Goal: Complete application form

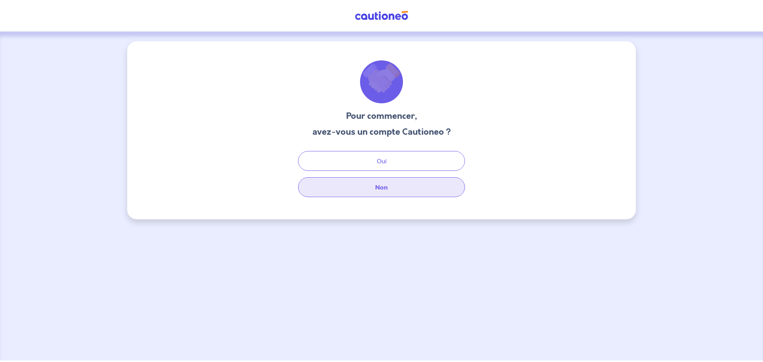
click at [388, 191] on button "Non" at bounding box center [381, 187] width 167 height 20
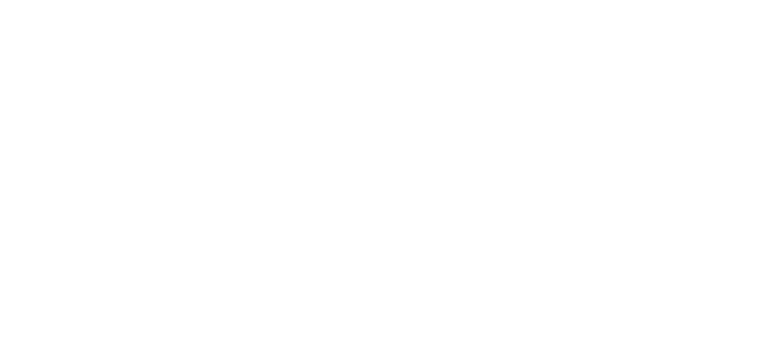
select select "FR"
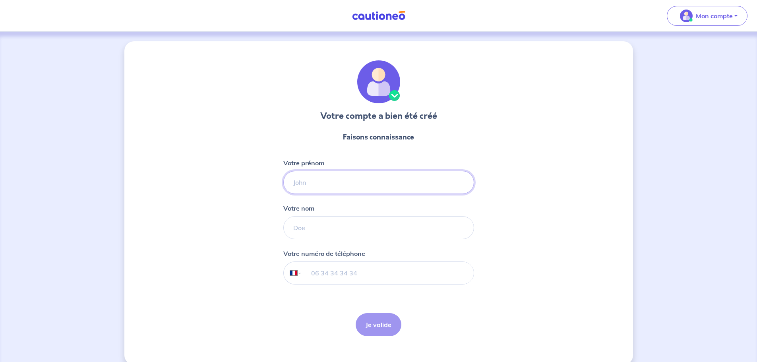
click at [323, 174] on input "Votre prénom" at bounding box center [378, 182] width 191 height 23
type input "[PERSON_NAME]"
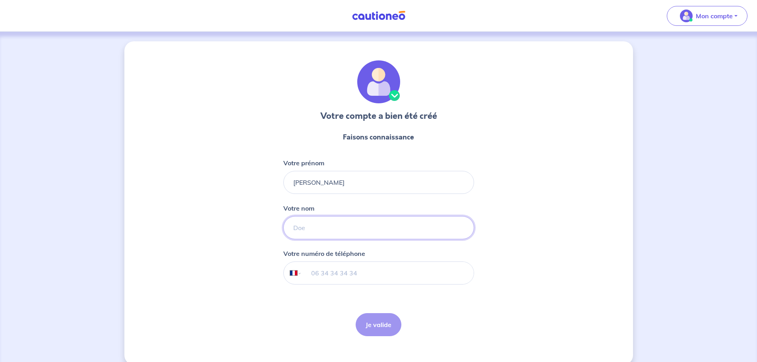
type input "Guipont"
type input "06 71 16 58 68"
click at [386, 325] on button "Je valide" at bounding box center [379, 324] width 46 height 23
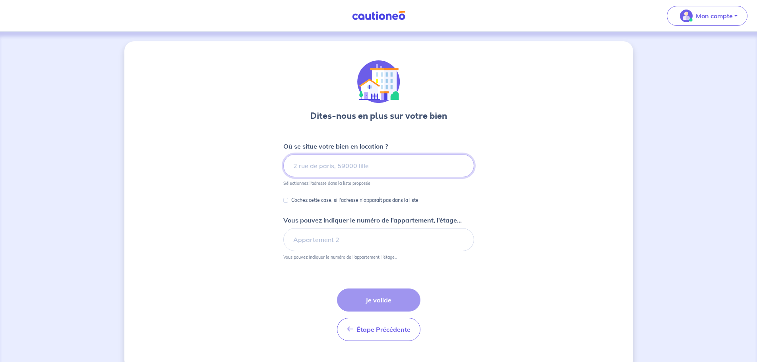
click at [335, 172] on input at bounding box center [378, 165] width 191 height 23
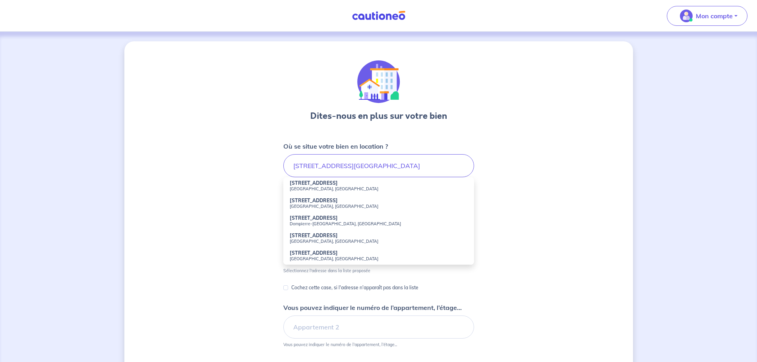
click at [330, 184] on strong "[STREET_ADDRESS]" at bounding box center [314, 183] width 48 height 6
type input "[STREET_ADDRESS]"
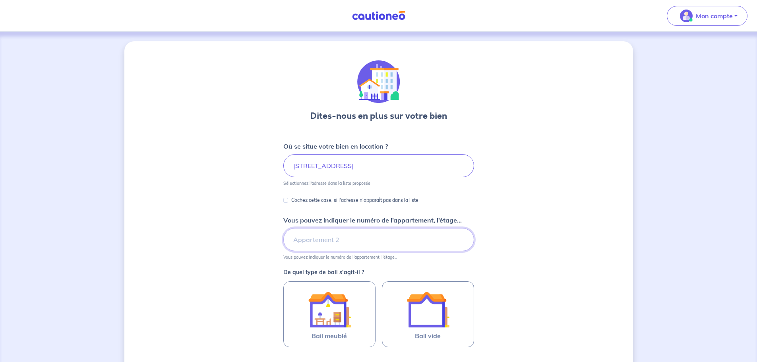
click at [329, 238] on input "Vous pouvez indiquer le numéro de l’appartement, l’étage..." at bounding box center [378, 239] width 191 height 23
type input "Appartement R+1"
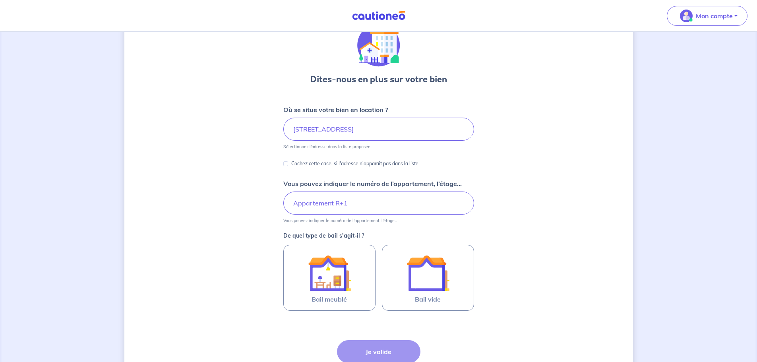
scroll to position [79, 0]
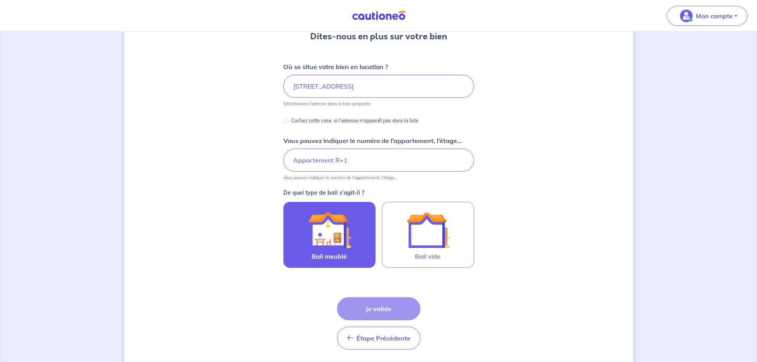
click at [317, 240] on img at bounding box center [329, 230] width 43 height 43
click at [0, 0] on input "Bail meublé" at bounding box center [0, 0] width 0 height 0
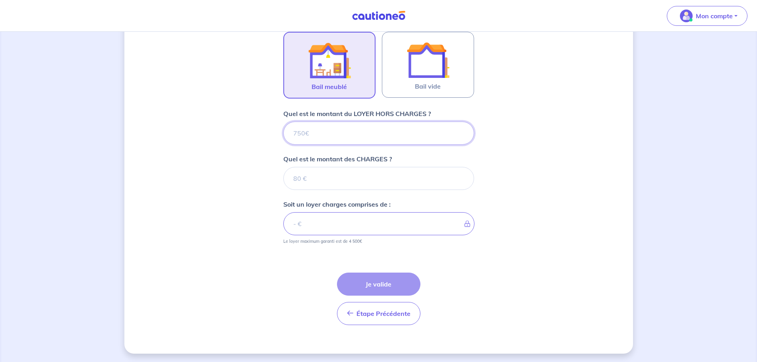
scroll to position [251, 0]
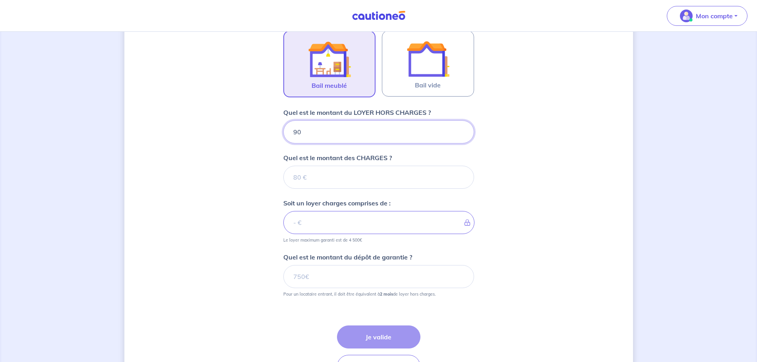
type input "900"
click at [308, 176] on input "Quel est le montant des CHARGES ?" at bounding box center [378, 177] width 191 height 23
type input "10"
type input "910"
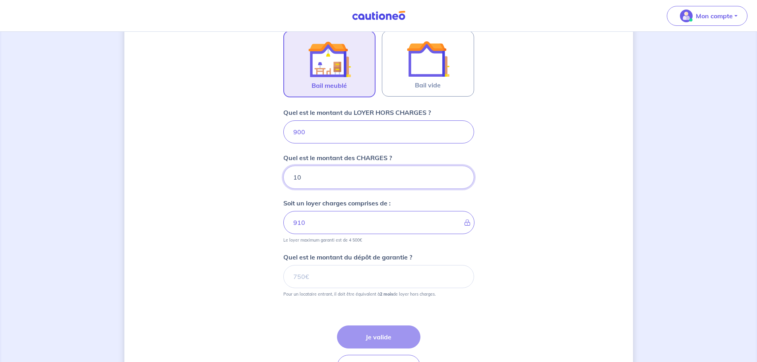
type input "10"
click at [335, 279] on input "Quel est le montant du dépôt de garantie ?" at bounding box center [378, 276] width 191 height 23
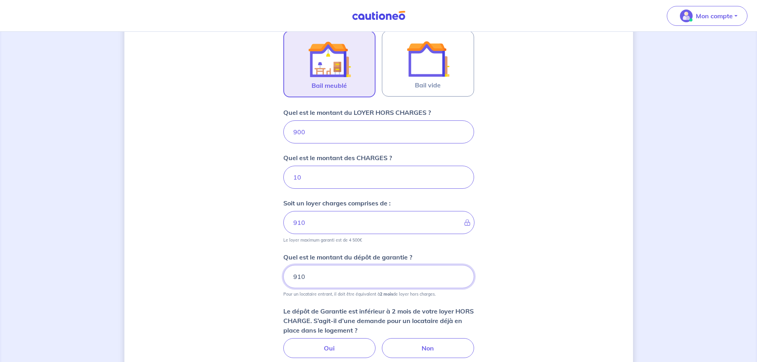
type input "910"
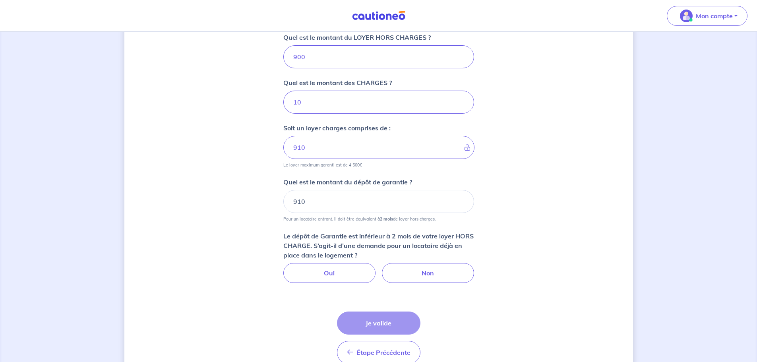
scroll to position [330, 0]
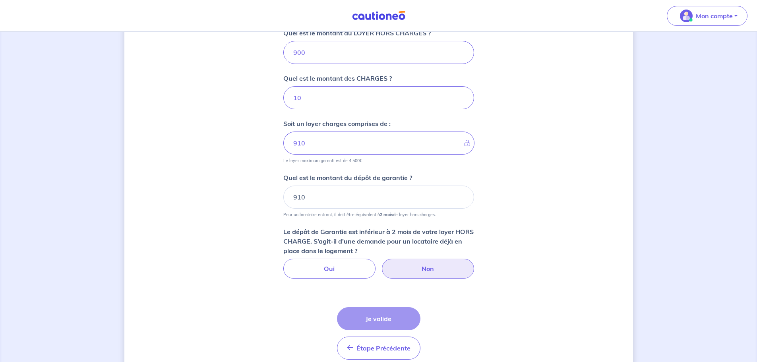
click at [398, 265] on label "Non" at bounding box center [428, 269] width 92 height 20
click at [381, 264] on input "Non" at bounding box center [378, 261] width 5 height 5
radio input "true"
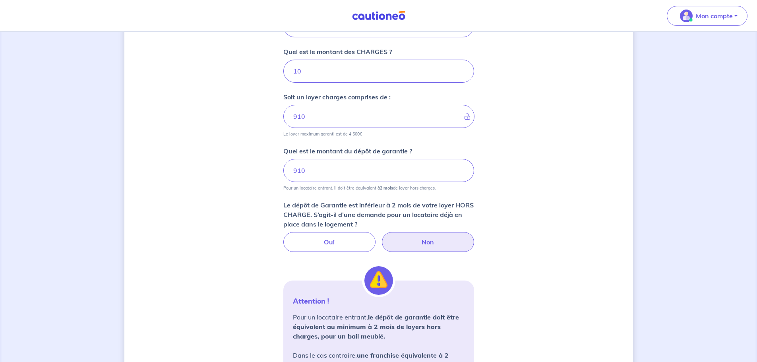
scroll to position [370, 0]
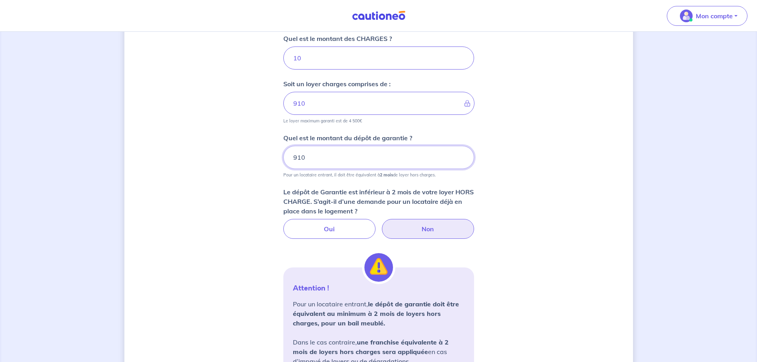
drag, startPoint x: 300, startPoint y: 155, endPoint x: 280, endPoint y: 153, distance: 20.1
click at [280, 153] on div "Dites-nous en plus sur votre bien Où se situe votre bien en location ? [STREET_…" at bounding box center [378, 84] width 509 height 826
click at [316, 156] on input "910" at bounding box center [378, 157] width 191 height 23
type input "1900"
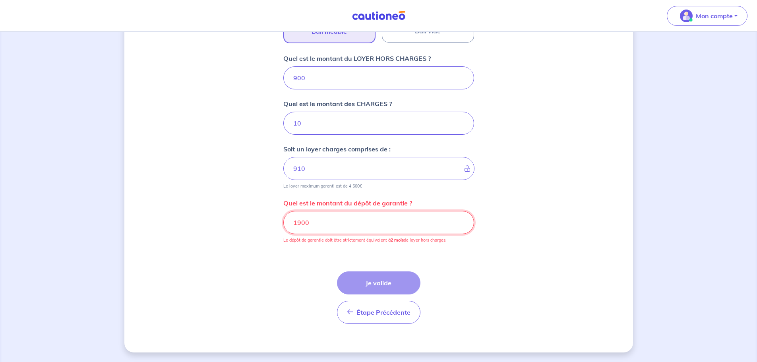
drag, startPoint x: 286, startPoint y: 221, endPoint x: 280, endPoint y: 222, distance: 6.8
click at [280, 222] on div "Dites-nous en plus sur votre bien Où se situe votre bien en location ? [STREET_…" at bounding box center [378, 45] width 509 height 616
click at [475, 219] on div "Dites-nous en plus sur votre bien Où se situe votre bien en location ? [STREET_…" at bounding box center [378, 45] width 509 height 616
click at [500, 204] on div "Dites-nous en plus sur votre bien Où se situe votre bien en location ? [STREET_…" at bounding box center [378, 45] width 509 height 616
drag, startPoint x: 270, startPoint y: 219, endPoint x: 261, endPoint y: 219, distance: 8.7
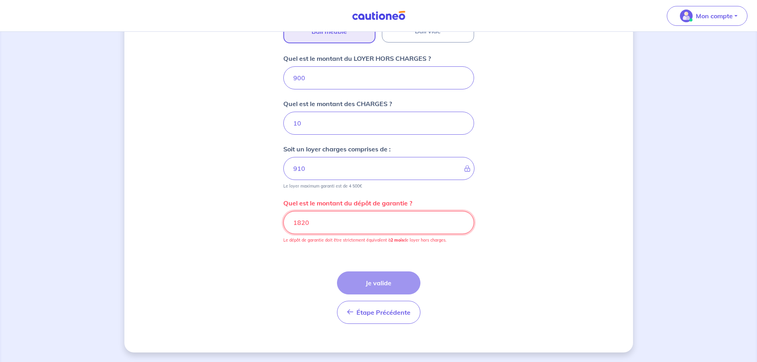
click at [261, 219] on div "Dites-nous en plus sur votre bien Où se situe votre bien en location ? [STREET_…" at bounding box center [378, 45] width 509 height 616
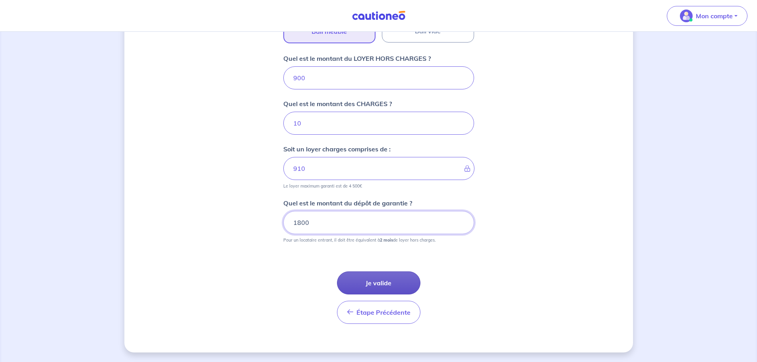
type input "1800"
click at [399, 278] on button "Je valide" at bounding box center [378, 282] width 83 height 23
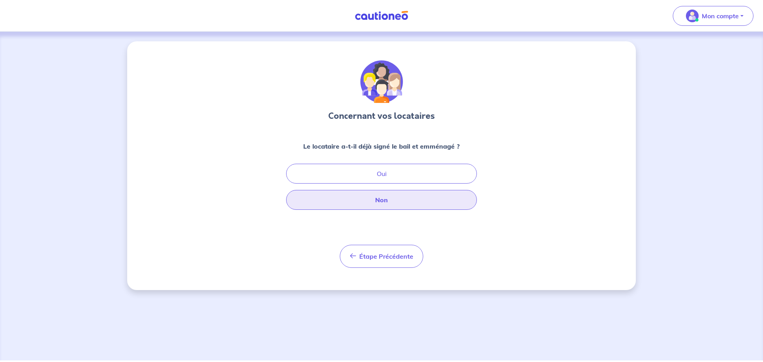
click at [395, 200] on button "Non" at bounding box center [381, 200] width 191 height 20
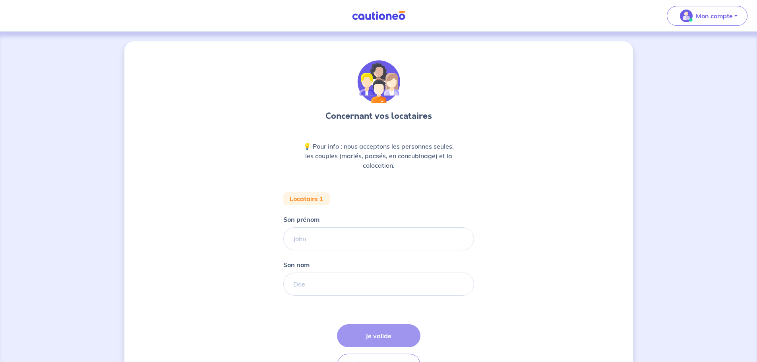
scroll to position [40, 0]
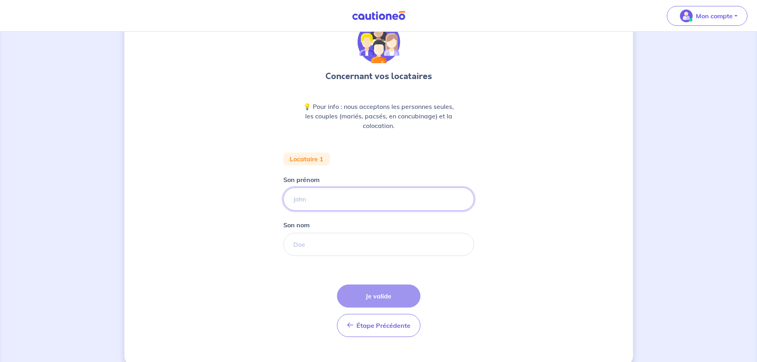
click at [344, 197] on input "Son prénom" at bounding box center [378, 199] width 191 height 23
type input "[PERSON_NAME]"
click at [335, 242] on input "Son nom" at bounding box center [378, 244] width 191 height 23
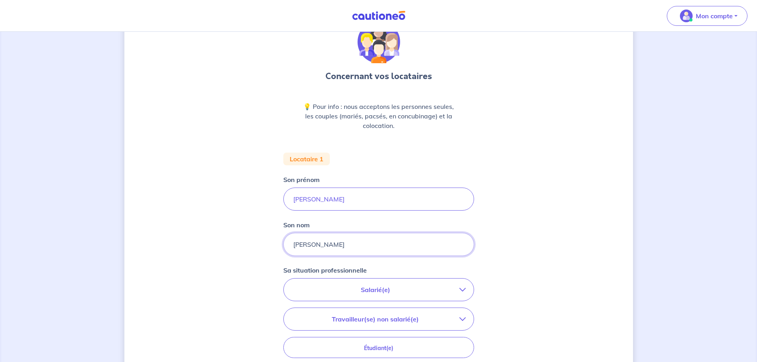
type input "[PERSON_NAME]"
click at [364, 290] on p "Salarié(e)" at bounding box center [376, 290] width 168 height 10
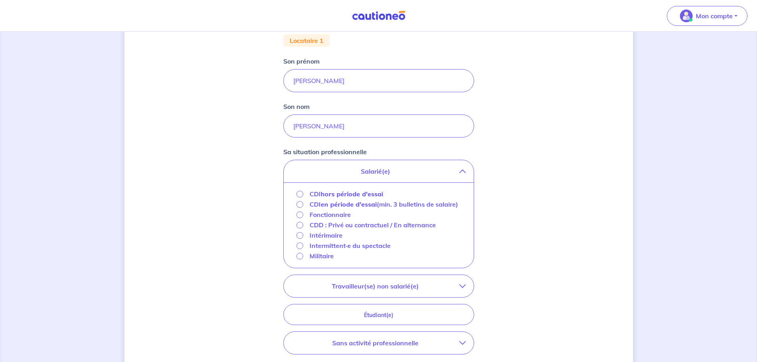
scroll to position [159, 0]
click at [302, 196] on div "CDI hors période d'essai" at bounding box center [339, 193] width 87 height 10
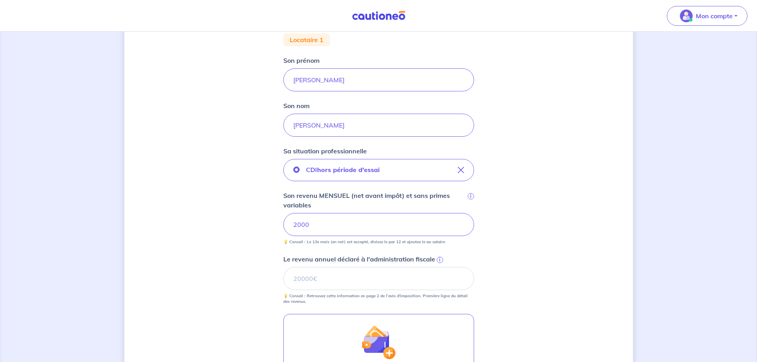
click at [425, 245] on div "CDI hors période d'essai Son revenu MENSUEL (net avant impôt) et sans primes va…" at bounding box center [378, 231] width 191 height 145
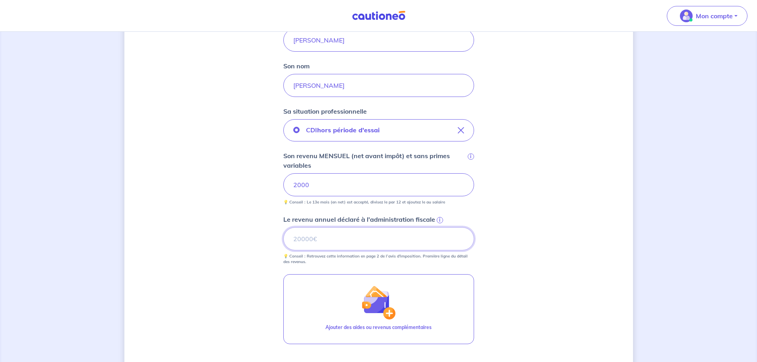
click at [355, 240] on input "Le revenu annuel déclaré à l'administration fiscale i" at bounding box center [378, 238] width 191 height 23
type input "25000"
click at [516, 207] on div "Concernant vos locataires 💡 Pour info : nous acceptons les personnes seules, le…" at bounding box center [378, 153] width 509 height 621
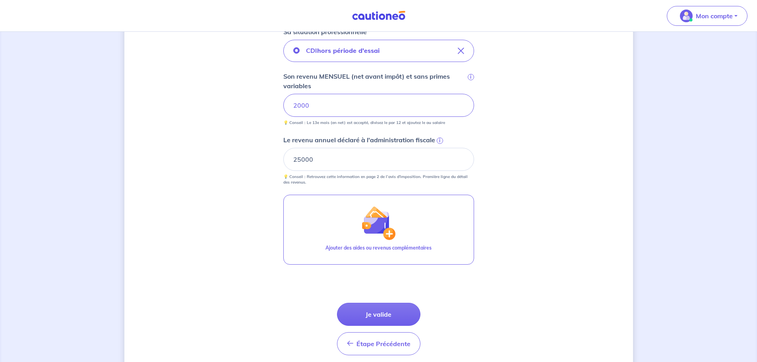
scroll to position [309, 0]
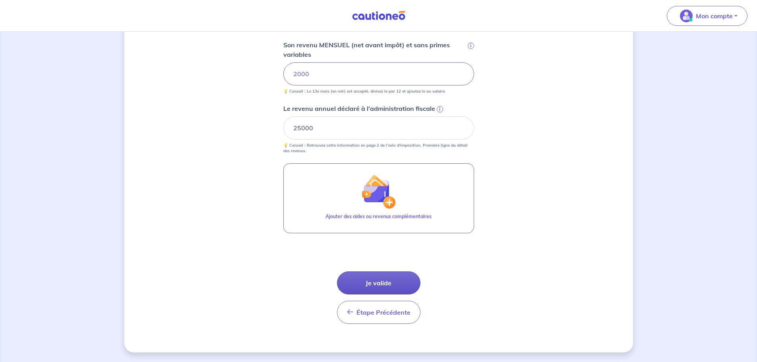
click at [383, 278] on button "Je valide" at bounding box center [378, 282] width 83 height 23
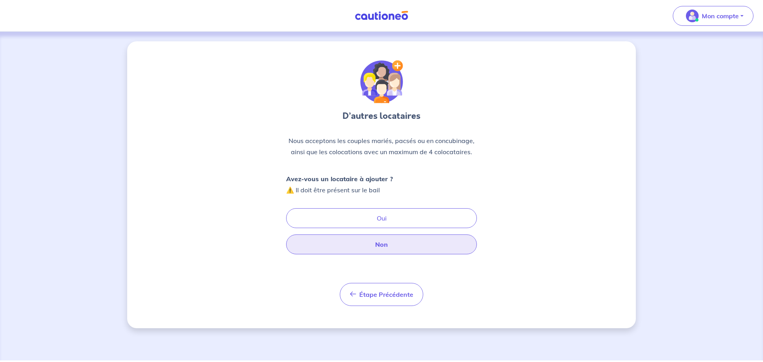
click at [375, 245] on button "Non" at bounding box center [381, 244] width 191 height 20
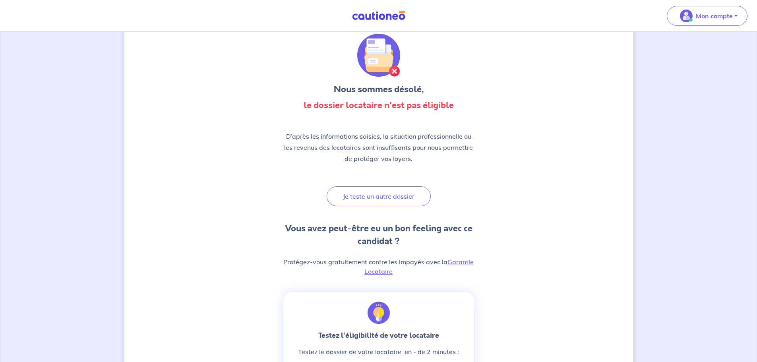
scroll to position [40, 0]
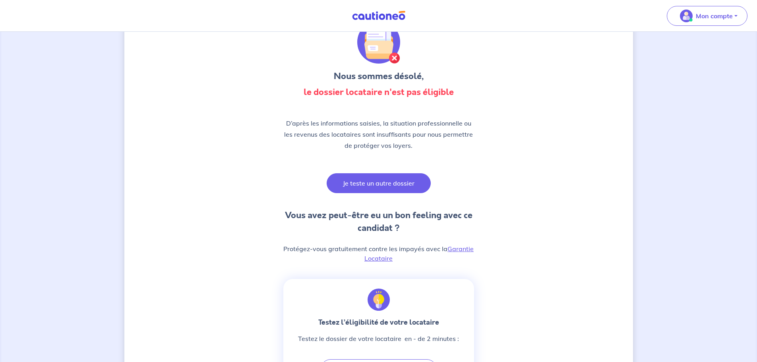
click at [403, 185] on button "Je teste un autre dossier" at bounding box center [379, 183] width 104 height 20
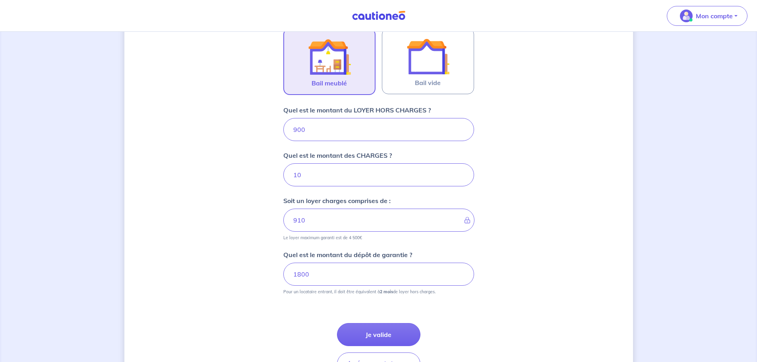
scroll to position [305, 0]
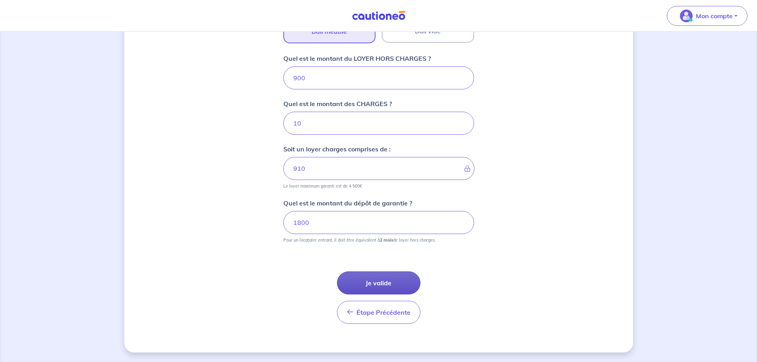
click at [389, 281] on button "Je valide" at bounding box center [378, 282] width 83 height 23
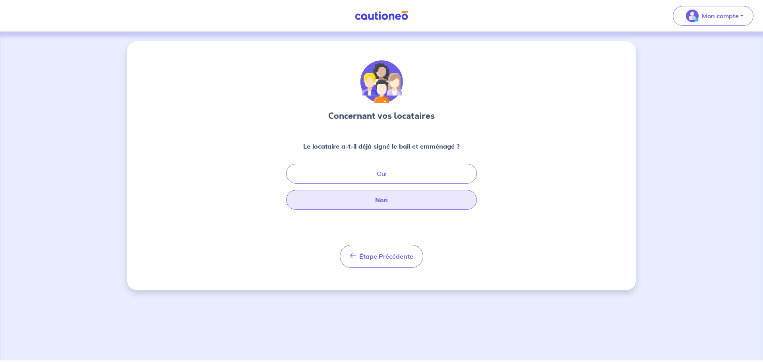
click at [390, 203] on button "Non" at bounding box center [381, 200] width 191 height 20
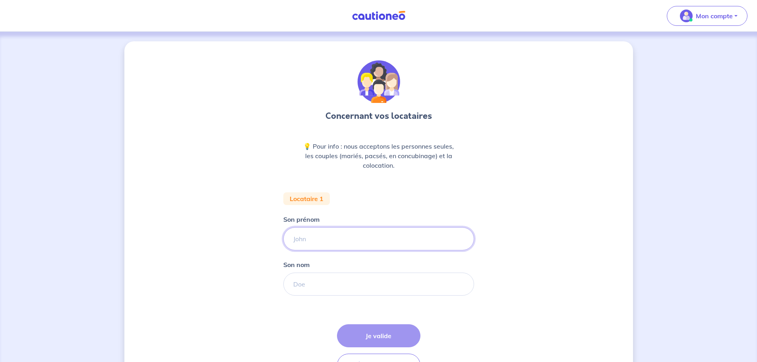
click at [352, 238] on input "Son prénom" at bounding box center [378, 238] width 191 height 23
type input "[PERSON_NAME]"
click at [318, 277] on input "Son nom" at bounding box center [378, 284] width 191 height 23
type input "[PERSON_NAME]"
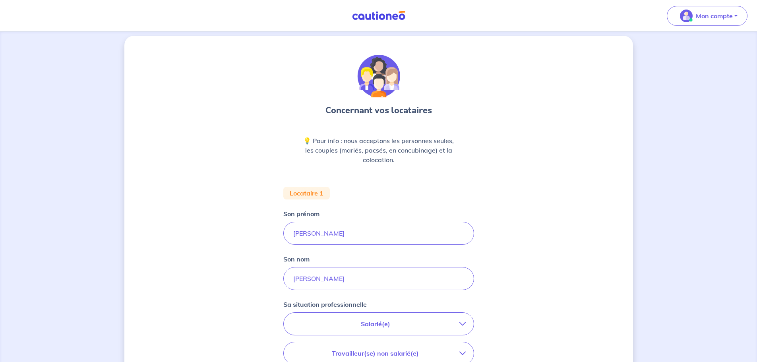
scroll to position [119, 0]
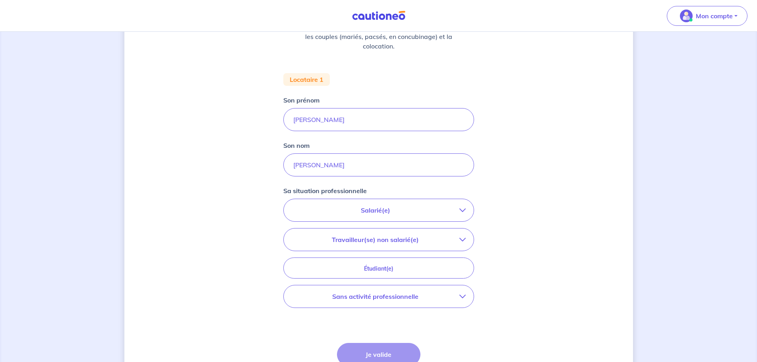
click at [393, 212] on p "Salarié(e)" at bounding box center [376, 210] width 168 height 10
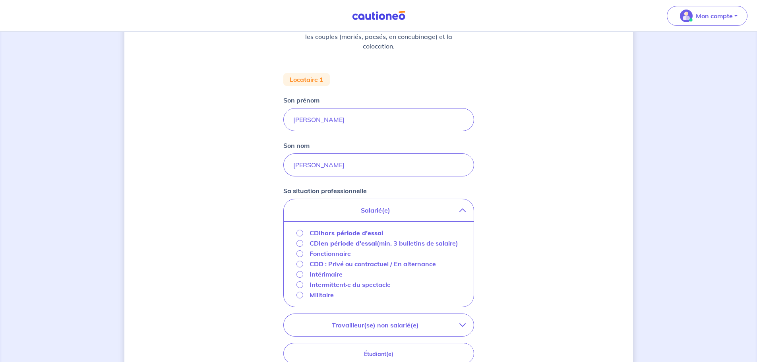
click at [347, 234] on strong "hors période d'essai" at bounding box center [352, 233] width 62 height 8
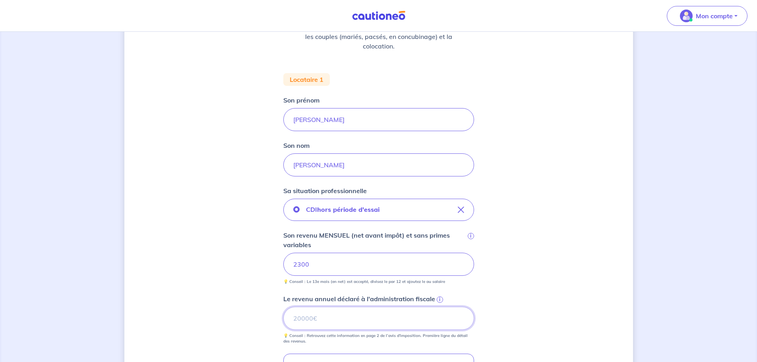
click at [378, 322] on input "Le revenu annuel déclaré à l'administration fiscale i" at bounding box center [378, 318] width 191 height 23
type input "2"
type input "27600"
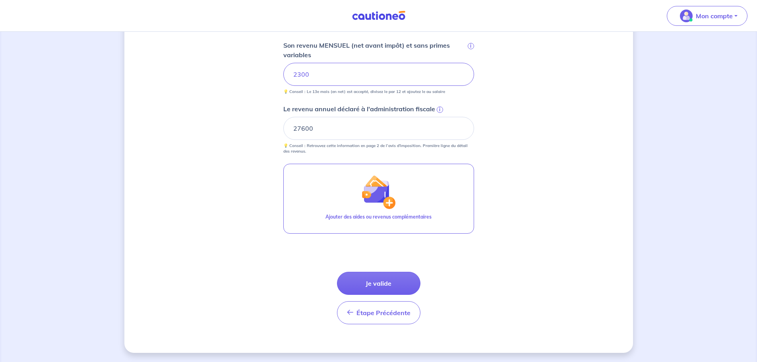
scroll to position [309, 0]
click at [407, 278] on button "Je valide" at bounding box center [378, 282] width 83 height 23
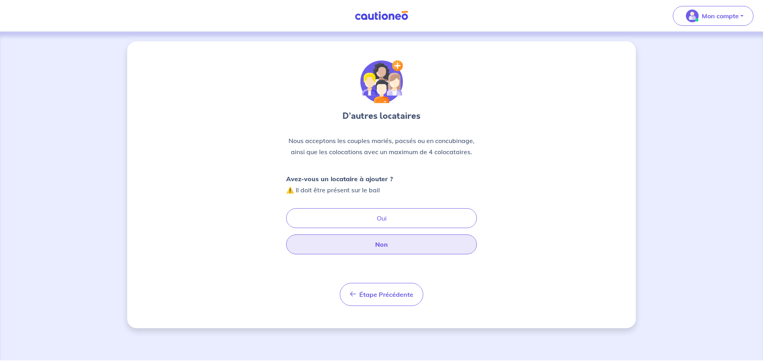
click at [400, 243] on button "Non" at bounding box center [381, 244] width 191 height 20
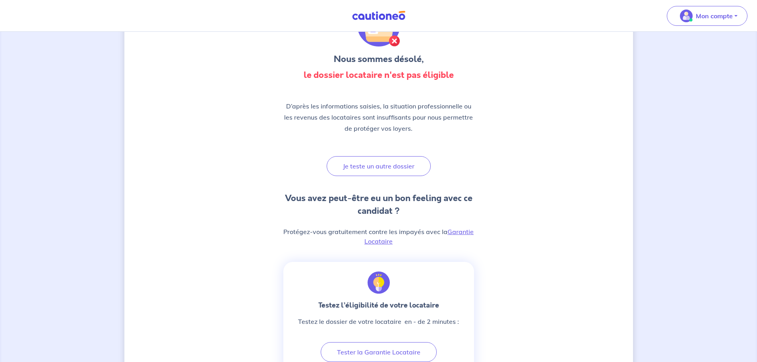
scroll to position [199, 0]
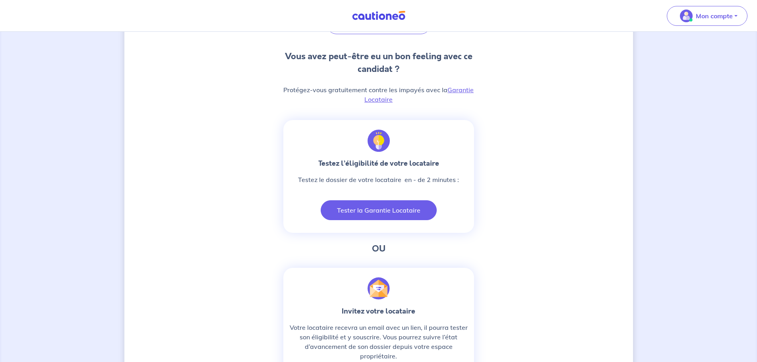
click at [401, 211] on button "Tester la Garantie Locataire" at bounding box center [379, 210] width 116 height 20
